Goal: Find specific page/section

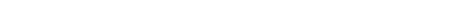
scroll to position [30, 0]
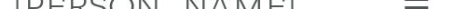
click at [126, 5] on link "[PERSON_NAME]" at bounding box center [154, 5] width 283 height 36
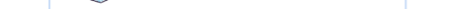
scroll to position [1498, 0]
